Goal: Task Accomplishment & Management: Complete application form

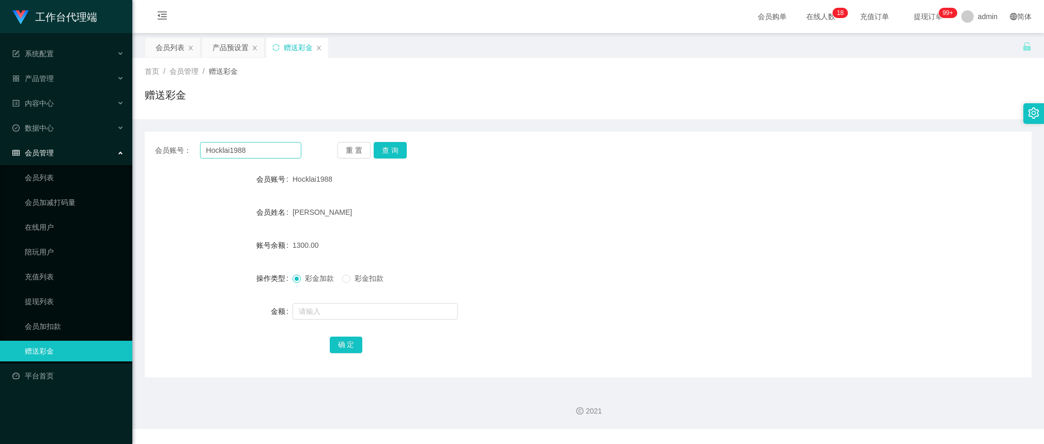
click at [268, 149] on input "Hocklai1988" at bounding box center [250, 150] width 101 height 17
type input "81288978"
click at [393, 151] on button "查 询" at bounding box center [390, 150] width 33 height 17
click at [393, 151] on div "重 置 查 询" at bounding box center [410, 150] width 146 height 17
click at [344, 203] on div "[PERSON_NAME]" at bounding box center [550, 212] width 517 height 21
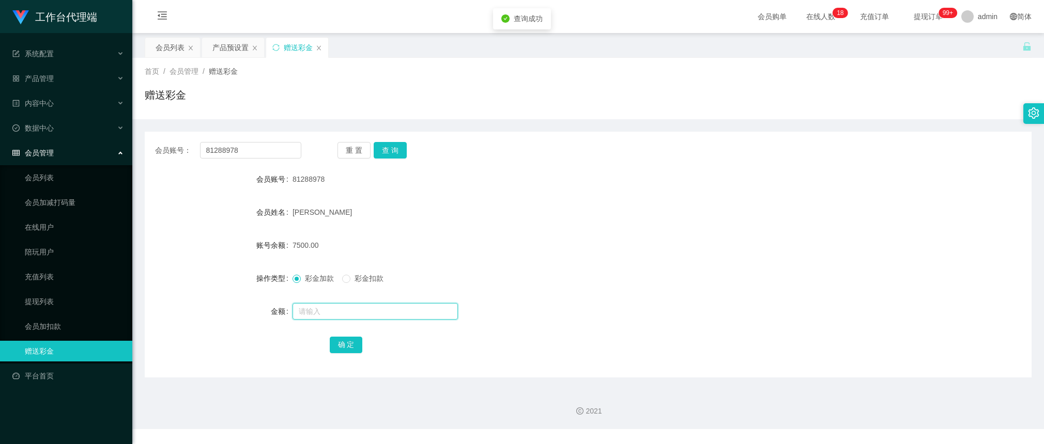
click at [336, 307] on input "text" at bounding box center [374, 311] width 165 height 17
type input "24000"
click at [347, 346] on button "确 定" at bounding box center [346, 345] width 33 height 17
click at [626, 230] on form "会员账号 81288978 会员姓名 [PERSON_NAME] 账号余额 31500.00 操作类型 彩金加款 彩金扣款 金额 确 定" at bounding box center [588, 262] width 887 height 186
click at [225, 46] on div "产品预设置" at bounding box center [230, 48] width 36 height 20
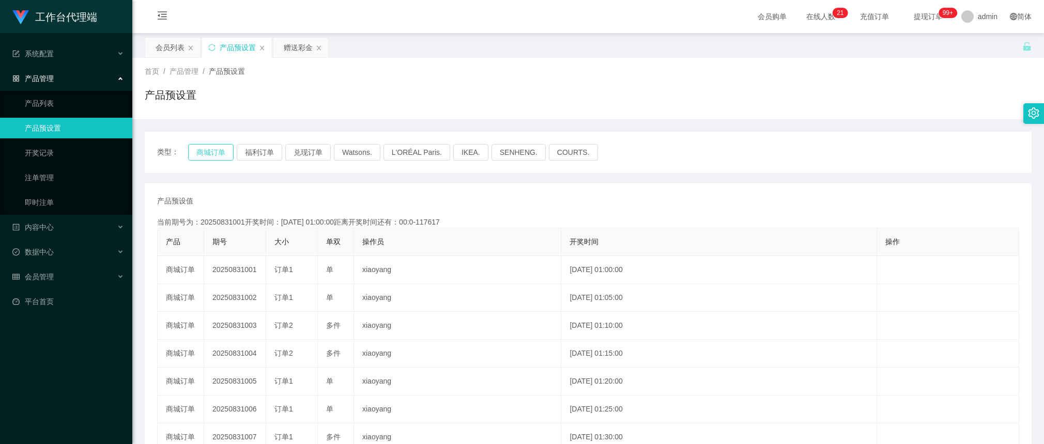
click at [202, 145] on button "商城订单" at bounding box center [210, 152] width 45 height 17
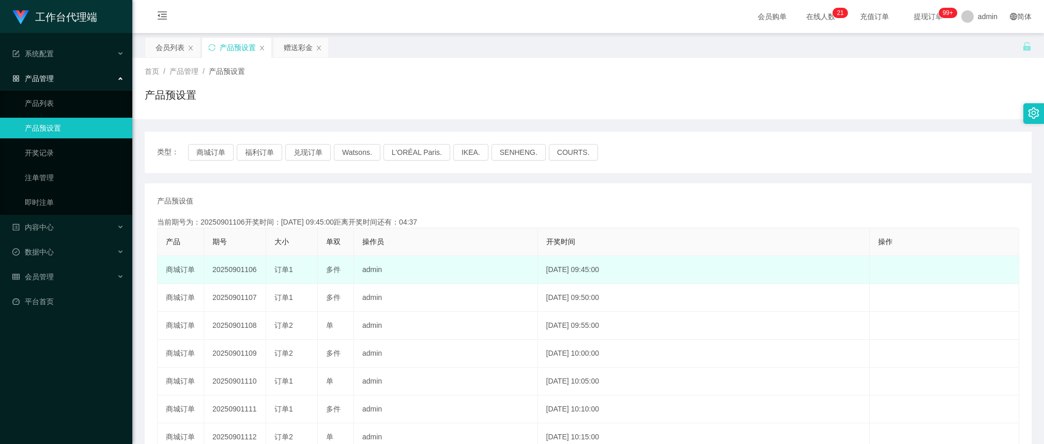
click at [275, 271] on span "订单1" at bounding box center [283, 270] width 19 height 8
drag, startPoint x: 257, startPoint y: 272, endPoint x: 244, endPoint y: 271, distance: 13.4
click at [244, 271] on td "20250901106" at bounding box center [235, 270] width 62 height 28
copy td "106"
click at [234, 262] on td "20250901106" at bounding box center [235, 270] width 62 height 28
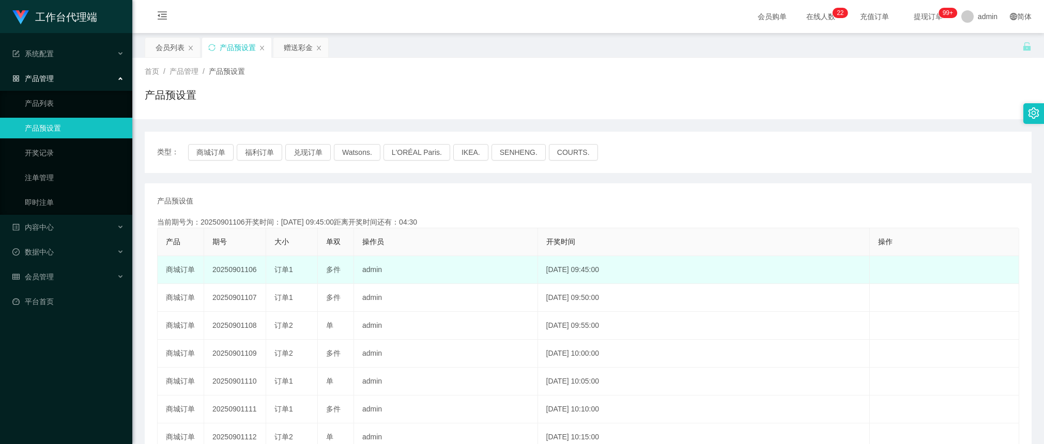
click at [234, 269] on td "20250901106" at bounding box center [235, 270] width 62 height 28
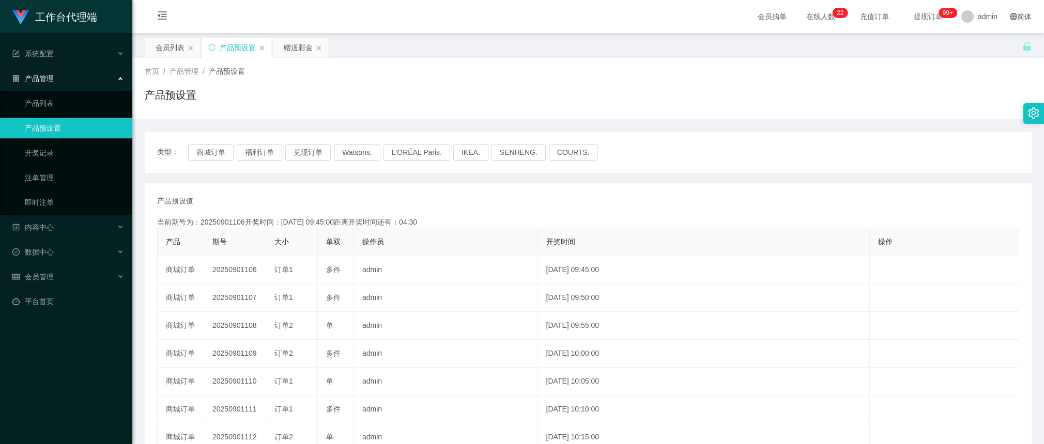
copy td "20250901106"
click at [255, 150] on button "福利订单" at bounding box center [259, 152] width 45 height 17
click at [165, 44] on div "会员列表" at bounding box center [170, 48] width 29 height 20
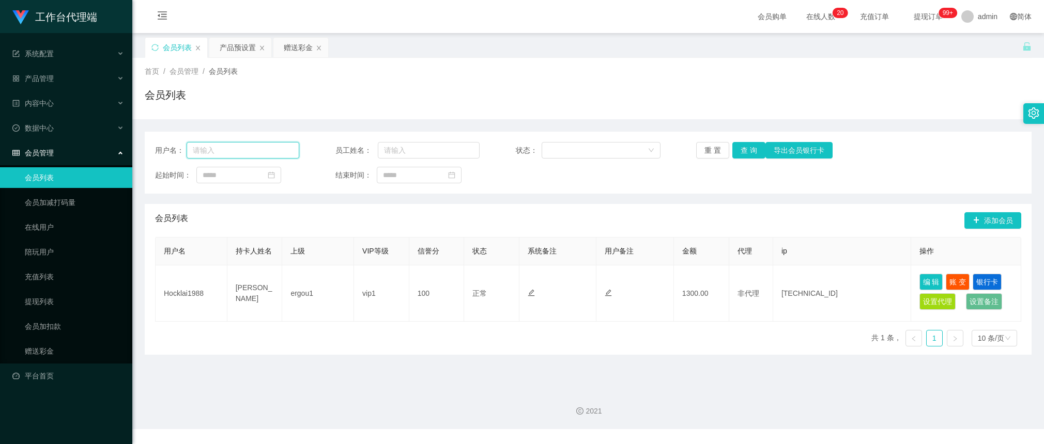
drag, startPoint x: 248, startPoint y: 151, endPoint x: 262, endPoint y: 147, distance: 14.5
click at [248, 151] on input "text" at bounding box center [243, 150] width 113 height 17
paste input "81288978"
type input "81288978"
click at [756, 156] on button "查 询" at bounding box center [748, 150] width 33 height 17
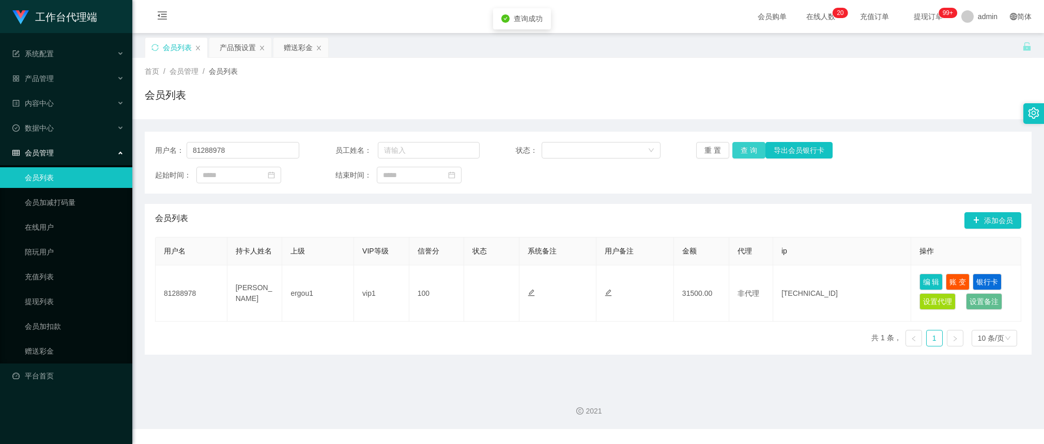
click at [749, 149] on button "查 询" at bounding box center [748, 150] width 33 height 17
click at [740, 156] on button "查 询" at bounding box center [748, 150] width 33 height 17
click at [296, 50] on div "赠送彩金" at bounding box center [298, 48] width 29 height 20
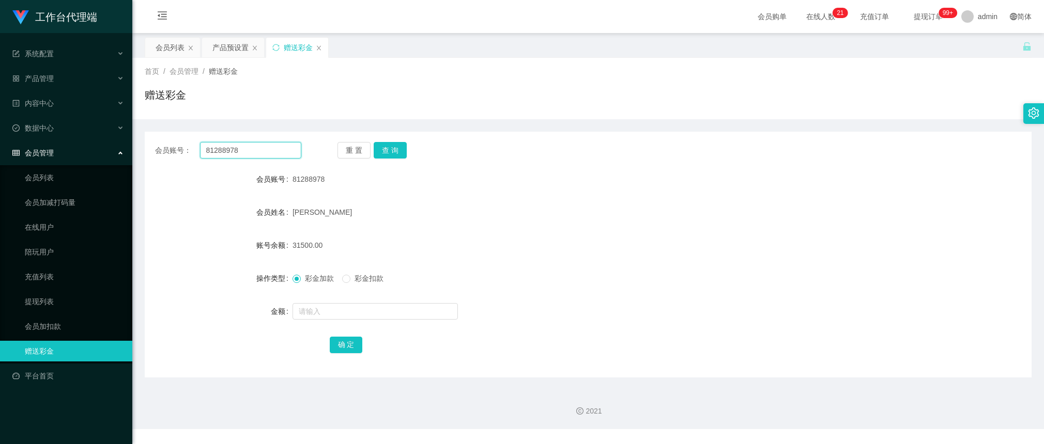
drag, startPoint x: 267, startPoint y: 146, endPoint x: 277, endPoint y: 147, distance: 10.4
click at [267, 146] on input "81288978" at bounding box center [250, 150] width 101 height 17
click at [402, 151] on button "查 询" at bounding box center [390, 150] width 33 height 17
click at [385, 151] on button "查 询" at bounding box center [390, 150] width 33 height 17
click at [397, 145] on button "查 询" at bounding box center [390, 150] width 33 height 17
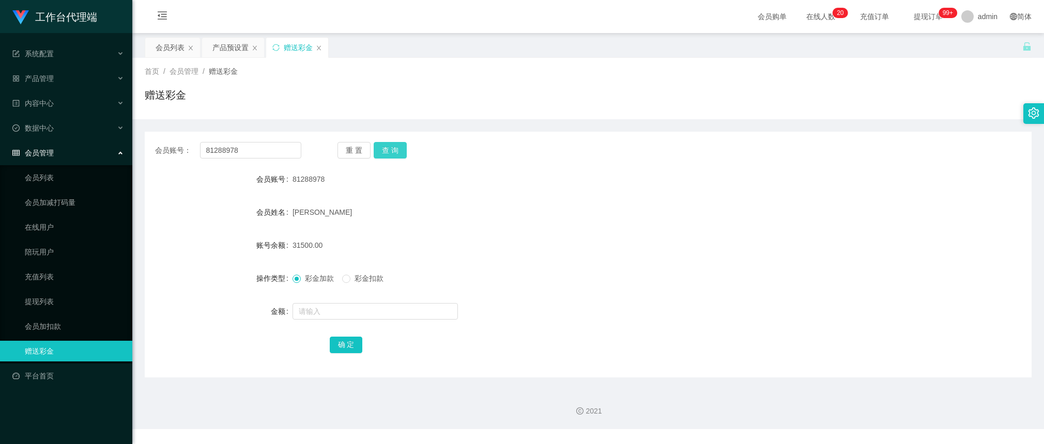
click at [396, 145] on button "查 询" at bounding box center [390, 150] width 33 height 17
drag, startPoint x: 850, startPoint y: 60, endPoint x: 841, endPoint y: 60, distance: 9.3
click at [850, 60] on div "首页 / 会员管理 / 赠送彩金 / 赠送彩金" at bounding box center [587, 88] width 911 height 61
click at [389, 146] on button "查 询" at bounding box center [390, 150] width 33 height 17
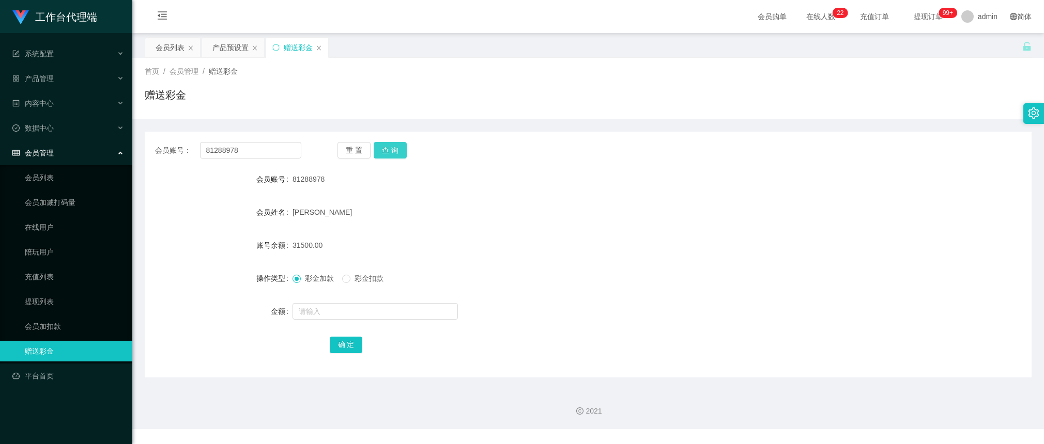
click at [386, 150] on button "查 询" at bounding box center [390, 150] width 33 height 17
click at [389, 155] on button "查 询" at bounding box center [390, 150] width 33 height 17
click at [696, 267] on form "会员账号 81288978 会员姓名 [PERSON_NAME] 账号余额 31500.00 操作类型 彩金加款 彩金扣款 金额 确 定" at bounding box center [588, 262] width 887 height 186
click at [396, 141] on div "会员账号： 81288978 重 置 查 询 会员账号 81288978 会员姓名 [PERSON_NAME] 账号余额 31500.00 操作类型 彩金加款…" at bounding box center [588, 255] width 887 height 246
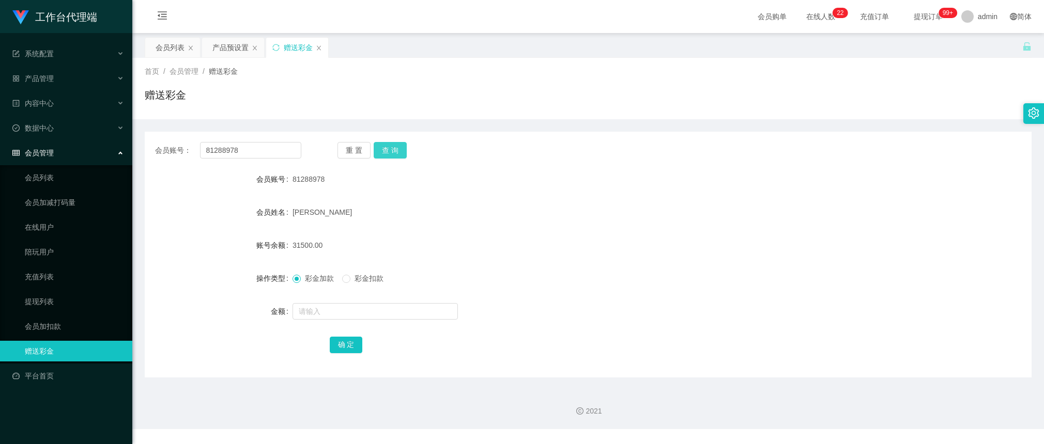
click at [398, 145] on button "查 询" at bounding box center [390, 150] width 33 height 17
click at [398, 149] on button "查 询" at bounding box center [390, 150] width 33 height 17
click at [385, 155] on button "查 询" at bounding box center [390, 150] width 33 height 17
click at [274, 148] on input "81288978" at bounding box center [250, 150] width 101 height 17
click at [386, 148] on button "查 询" at bounding box center [390, 150] width 33 height 17
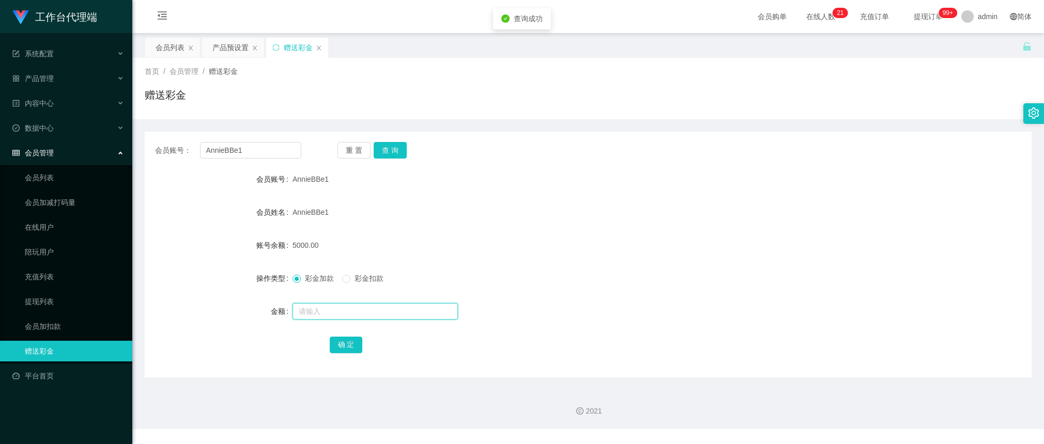
click at [348, 308] on input "text" at bounding box center [374, 311] width 165 height 17
click at [262, 150] on input "AnnieBBe1" at bounding box center [250, 150] width 101 height 17
paste input "81288978"
click at [399, 147] on button "查 询" at bounding box center [390, 150] width 33 height 17
click at [263, 156] on input "81288978" at bounding box center [250, 150] width 101 height 17
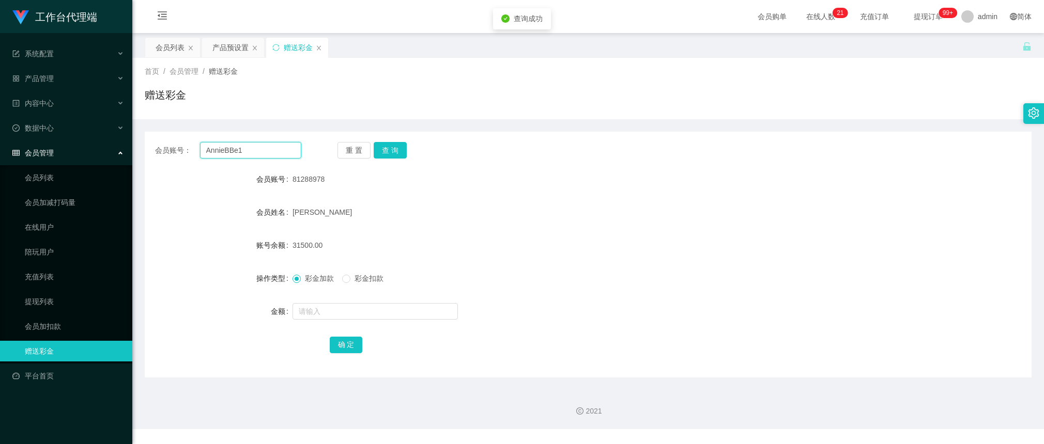
type input "AnnieBBe1"
click at [395, 146] on button "查 询" at bounding box center [390, 150] width 33 height 17
click at [331, 306] on input "text" at bounding box center [374, 311] width 165 height 17
drag, startPoint x: 301, startPoint y: 307, endPoint x: 318, endPoint y: 312, distance: 17.0
click at [290, 305] on div "金额 16500" at bounding box center [588, 311] width 887 height 21
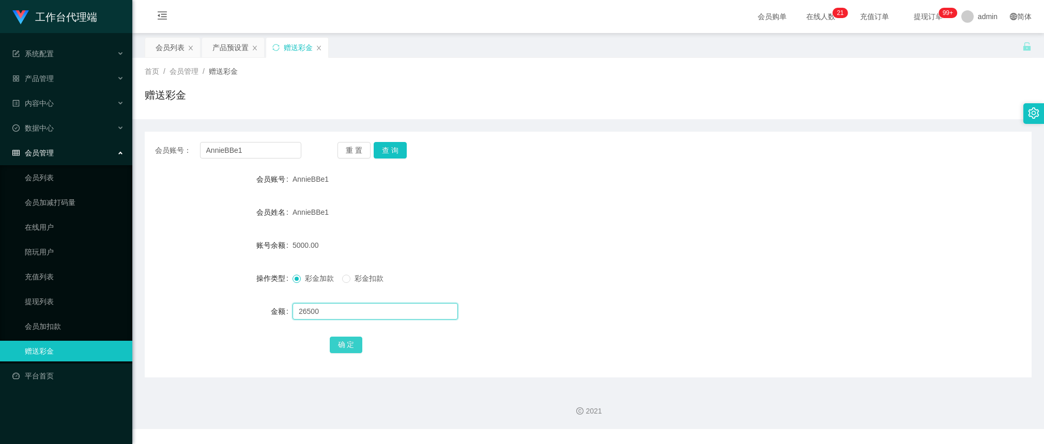
type input "26500"
click at [344, 344] on button "确 定" at bounding box center [346, 345] width 33 height 17
click at [266, 148] on input "AnnieBBe1" at bounding box center [250, 150] width 101 height 17
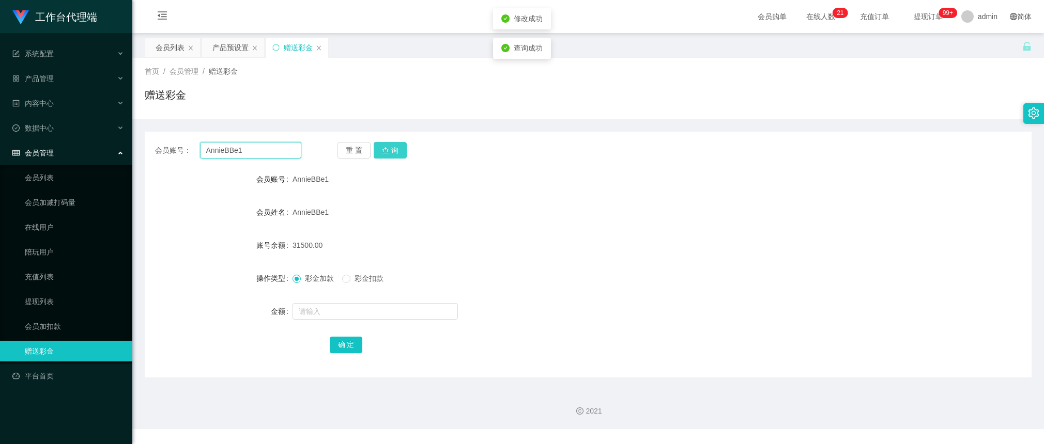
paste input "81288978"
type input "81288978"
click at [393, 146] on button "查 询" at bounding box center [390, 150] width 33 height 17
click at [396, 152] on button "查 询" at bounding box center [390, 150] width 33 height 17
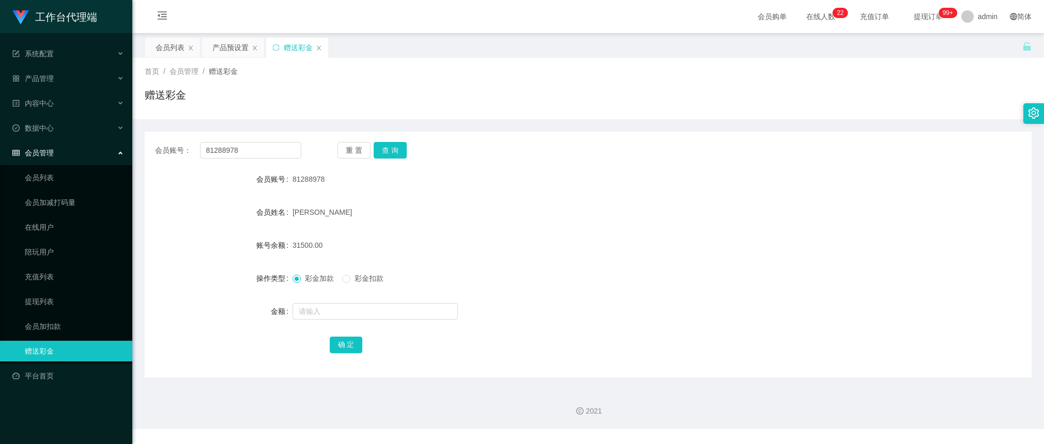
drag, startPoint x: 499, startPoint y: 299, endPoint x: 445, endPoint y: 241, distance: 78.6
click at [499, 299] on form "会员账号 81288978 会员姓名 [PERSON_NAME] 账号余额 31500.00 操作类型 彩金加款 彩金扣款 金额 确 定" at bounding box center [588, 262] width 887 height 186
click at [399, 152] on button "查 询" at bounding box center [390, 150] width 33 height 17
drag, startPoint x: 466, startPoint y: 248, endPoint x: 429, endPoint y: 220, distance: 46.8
click at [466, 248] on div "31500.00" at bounding box center [550, 245] width 517 height 21
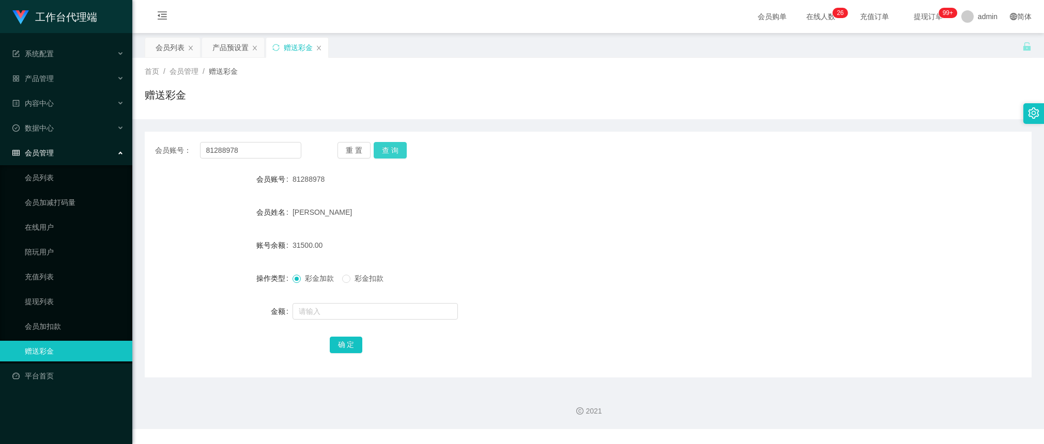
click at [387, 156] on button "查 询" at bounding box center [390, 150] width 33 height 17
click at [401, 150] on button "查 询" at bounding box center [390, 150] width 33 height 17
click at [389, 150] on button "查 询" at bounding box center [390, 150] width 33 height 17
